Goal: Task Accomplishment & Management: Use online tool/utility

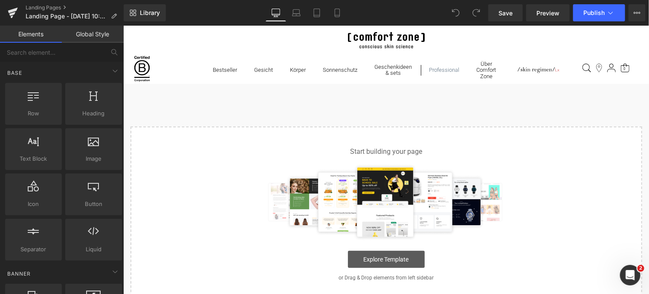
click at [384, 257] on link "Explore Template" at bounding box center [386, 258] width 77 height 17
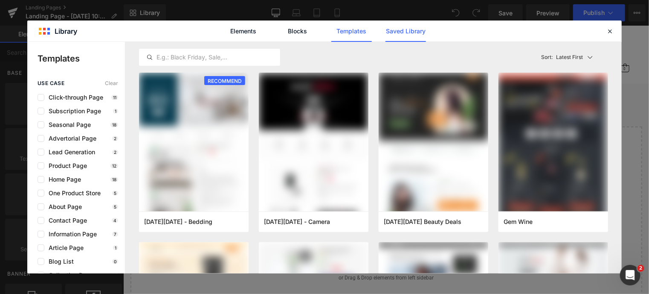
click at [0, 0] on link "Saved Library" at bounding box center [0, 0] width 0 height 0
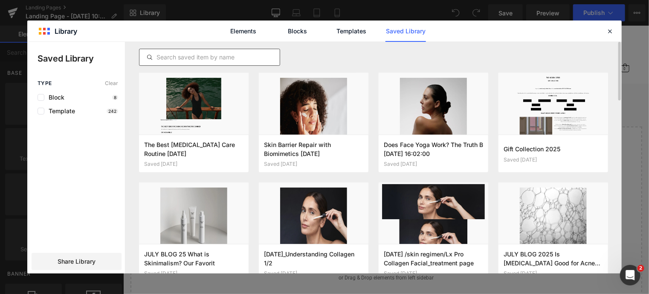
click at [202, 56] on input "text" at bounding box center [210, 57] width 140 height 10
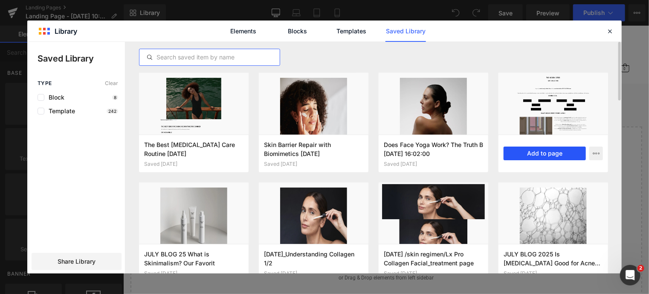
click at [550, 153] on button "Add to page" at bounding box center [545, 153] width 82 height 14
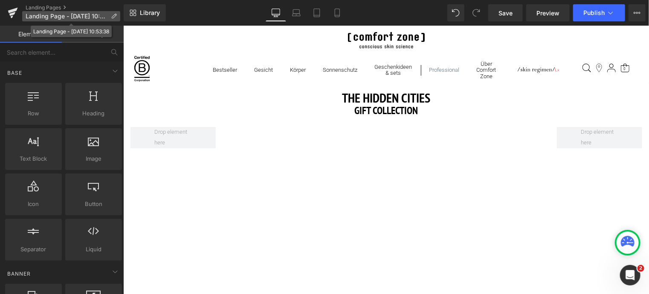
click at [114, 16] on icon at bounding box center [114, 16] width 6 height 6
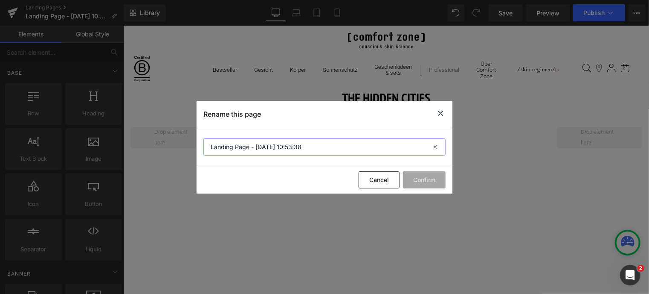
drag, startPoint x: 320, startPoint y: 142, endPoint x: 125, endPoint y: 151, distance: 195.6
click at [125, 151] on div "Rename this page Landing Page - [DATE] 10:53:38 Cancel Confirm" at bounding box center [324, 147] width 649 height 294
type input "Gift Collection"
click at [421, 180] on button "Confirm" at bounding box center [424, 179] width 43 height 17
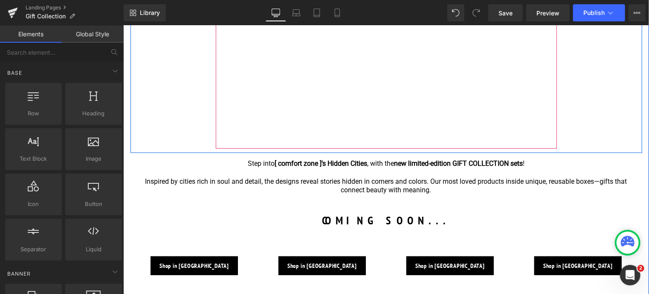
scroll to position [171, 0]
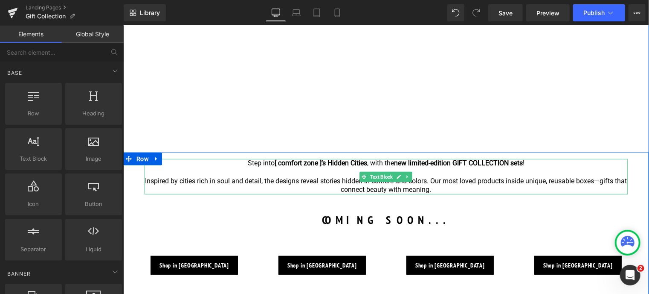
click at [230, 166] on p "Step into [ comfort zone ]’s Hidden Cities , with the new limited-edition GIFT …" at bounding box center [385, 162] width 483 height 9
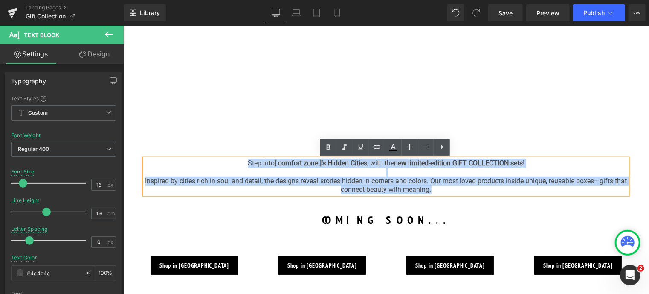
drag, startPoint x: 234, startPoint y: 164, endPoint x: 456, endPoint y: 201, distance: 224.8
copy div "Step into [ comfort zone ]’s Hidden Cities , with the new limited-edition GIFT …"
